Goal: Task Accomplishment & Management: Manage account settings

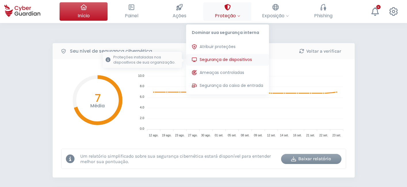
click at [228, 58] on span "Segurança de dispositivos" at bounding box center [226, 60] width 52 height 6
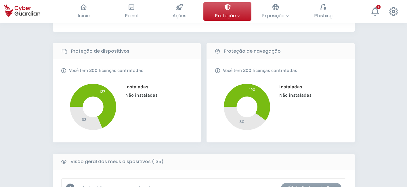
scroll to position [96, 0]
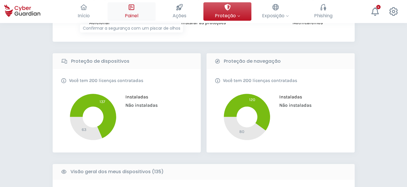
click at [139, 10] on button "Painel Confirmar a segurança com um piscar de olhos" at bounding box center [132, 11] width 48 height 18
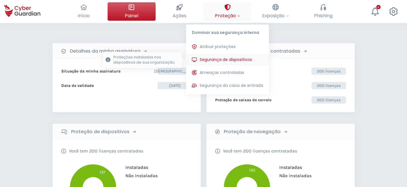
click at [233, 62] on span "Segurança de dispositivos" at bounding box center [226, 60] width 52 height 6
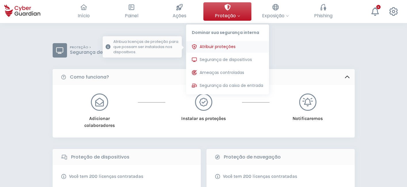
click at [226, 44] on span "Atribuir proteções" at bounding box center [218, 47] width 36 height 6
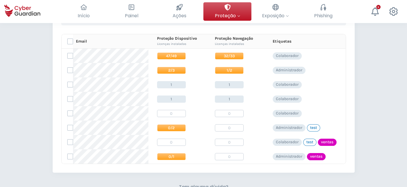
scroll to position [96, 0]
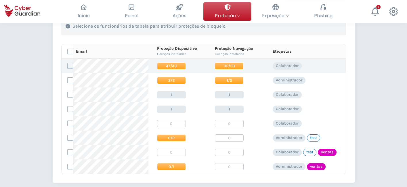
click at [160, 67] on span "47/49" at bounding box center [171, 65] width 29 height 7
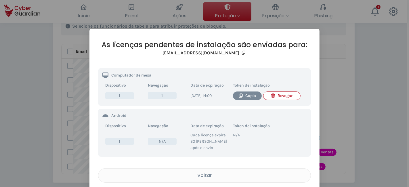
click at [279, 97] on div "Revogar" at bounding box center [282, 96] width 28 height 6
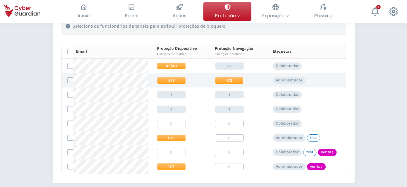
click at [177, 82] on span "2/3" at bounding box center [171, 80] width 29 height 7
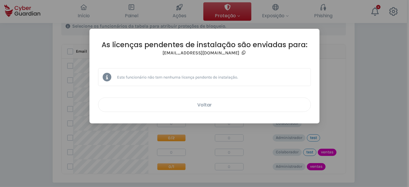
click at [213, 102] on div "Voltar" at bounding box center [205, 104] width 204 height 7
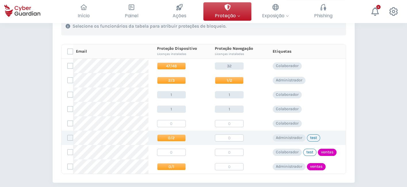
click at [176, 135] on span "0/2" at bounding box center [171, 137] width 29 height 7
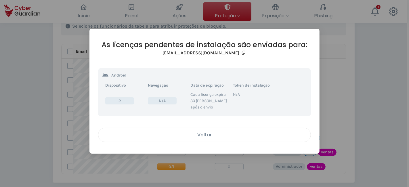
click at [199, 133] on div "Voltar" at bounding box center [205, 134] width 204 height 7
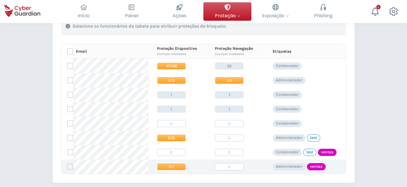
click at [181, 169] on span "0/1" at bounding box center [171, 166] width 29 height 7
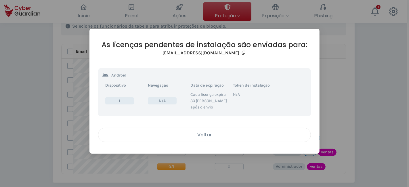
click at [205, 134] on div "Voltar" at bounding box center [205, 134] width 204 height 7
click at [206, 136] on div "Voltar" at bounding box center [205, 134] width 204 height 7
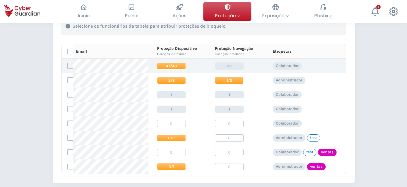
click at [70, 65] on label at bounding box center [70, 66] width 6 height 6
click at [68, 65] on input "checkbox" at bounding box center [68, 65] width 0 height 5
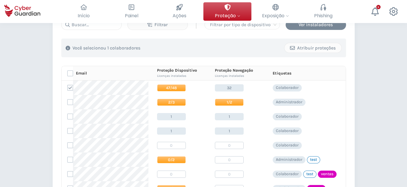
scroll to position [64, 0]
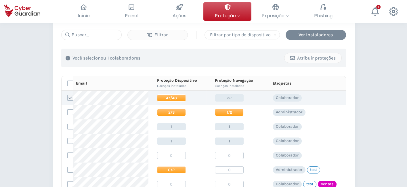
click at [70, 98] on icon at bounding box center [69, 98] width 3 height 3
click at [68, 98] on input "checkbox" at bounding box center [68, 97] width 0 height 5
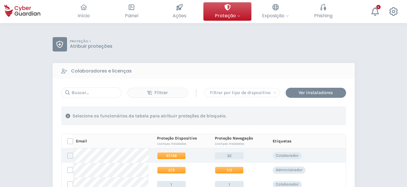
scroll to position [0, 0]
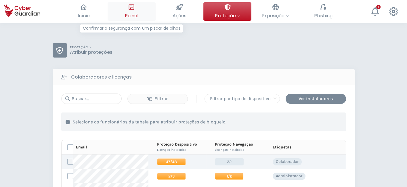
click at [123, 14] on button "Painel Confirmar a segurança com um piscar de olhos" at bounding box center [132, 11] width 48 height 18
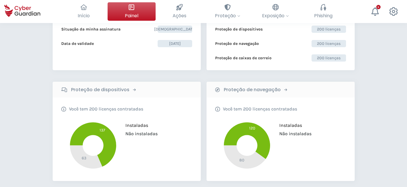
scroll to position [32, 0]
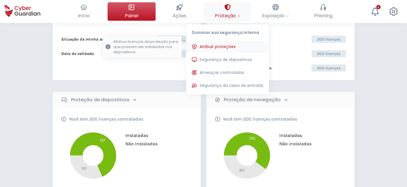
click at [223, 45] on span "Atribuir proteções" at bounding box center [218, 47] width 36 height 6
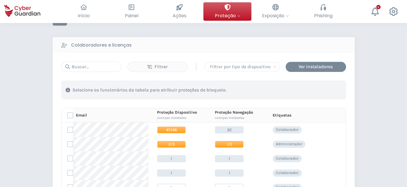
scroll to position [64, 0]
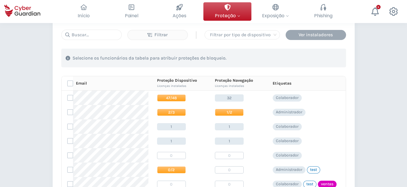
click at [311, 38] on div "Ver instaladores" at bounding box center [316, 34] width 52 height 7
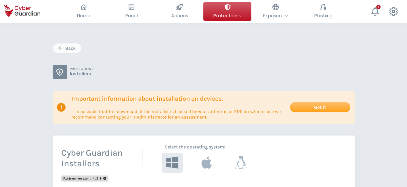
select select "Português (BR)"
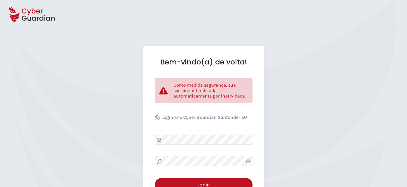
select select "Português (BR)"
